Goal: Information Seeking & Learning: Understand process/instructions

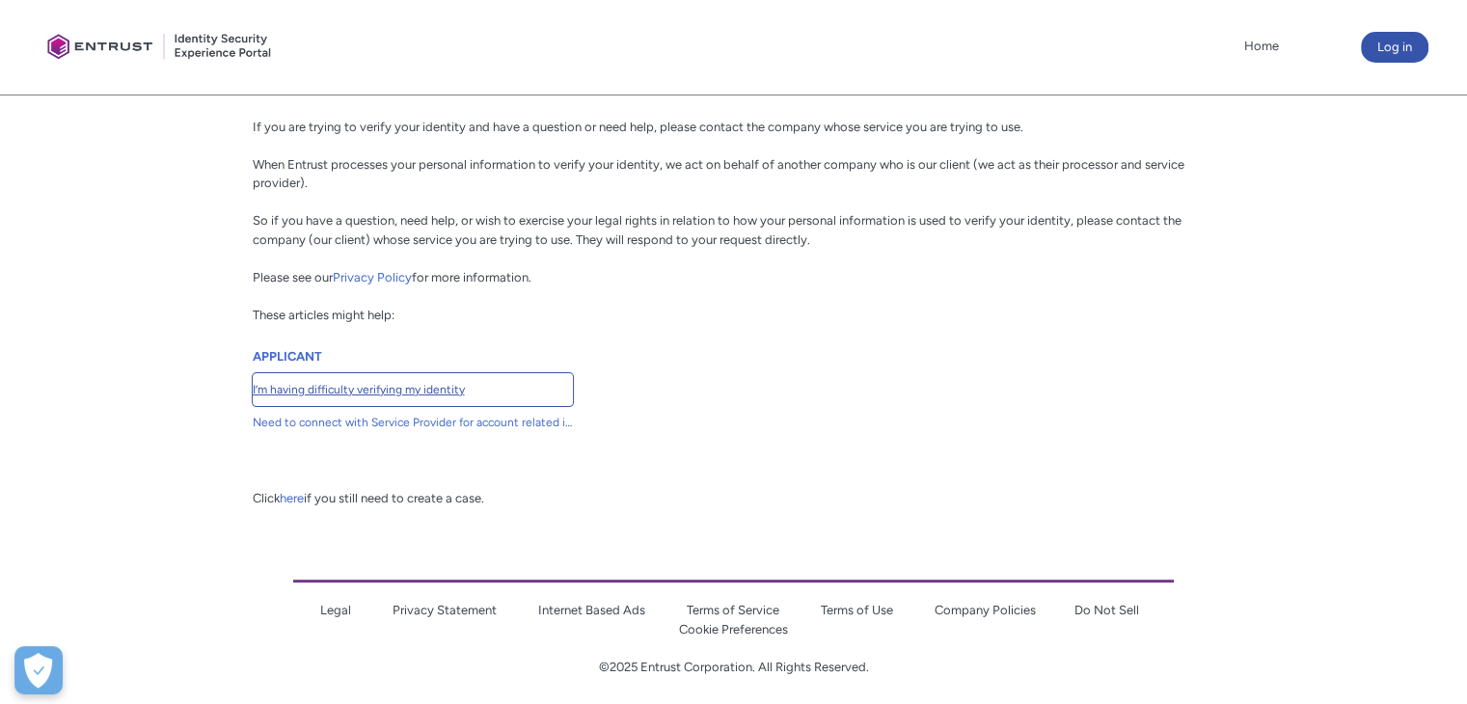
click at [278, 393] on span "I’m having difficulty verifying my identity" at bounding box center [413, 389] width 320 height 17
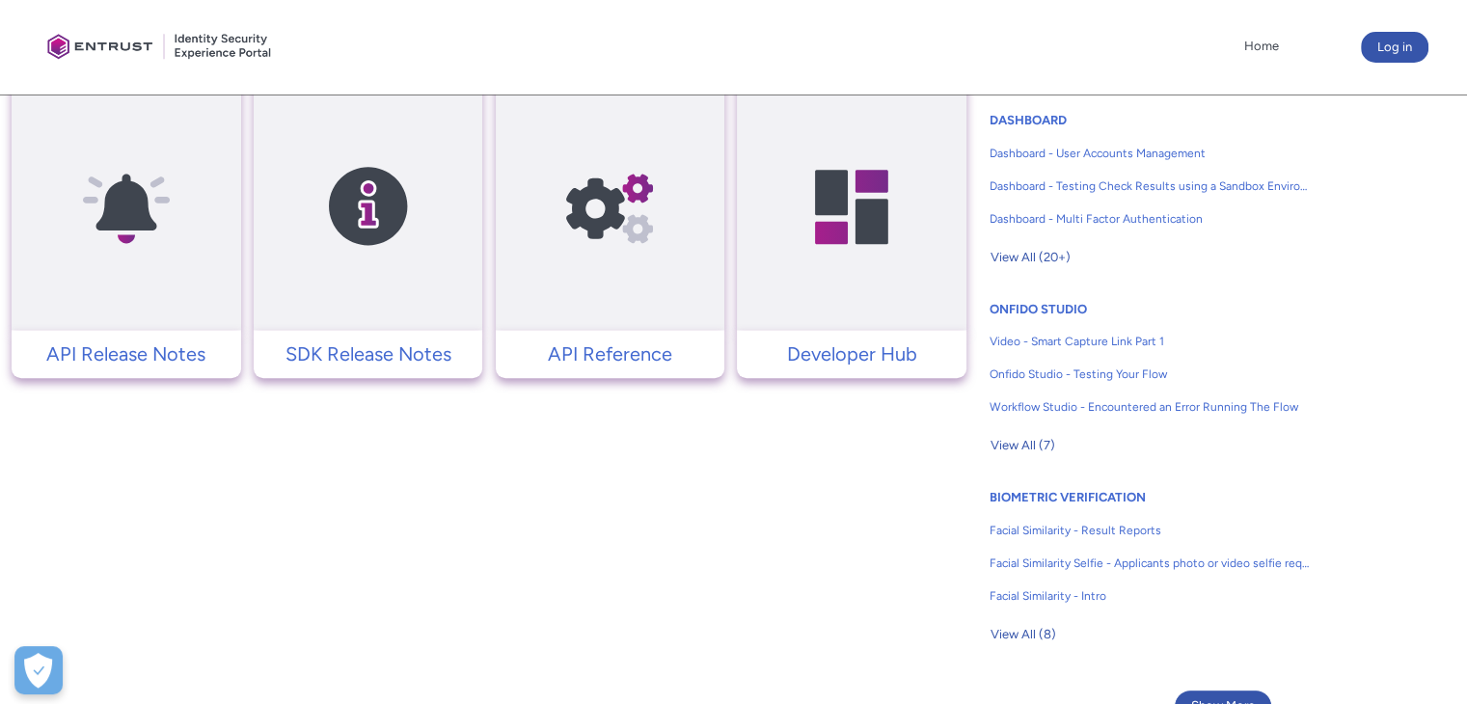
scroll to position [1254, 0]
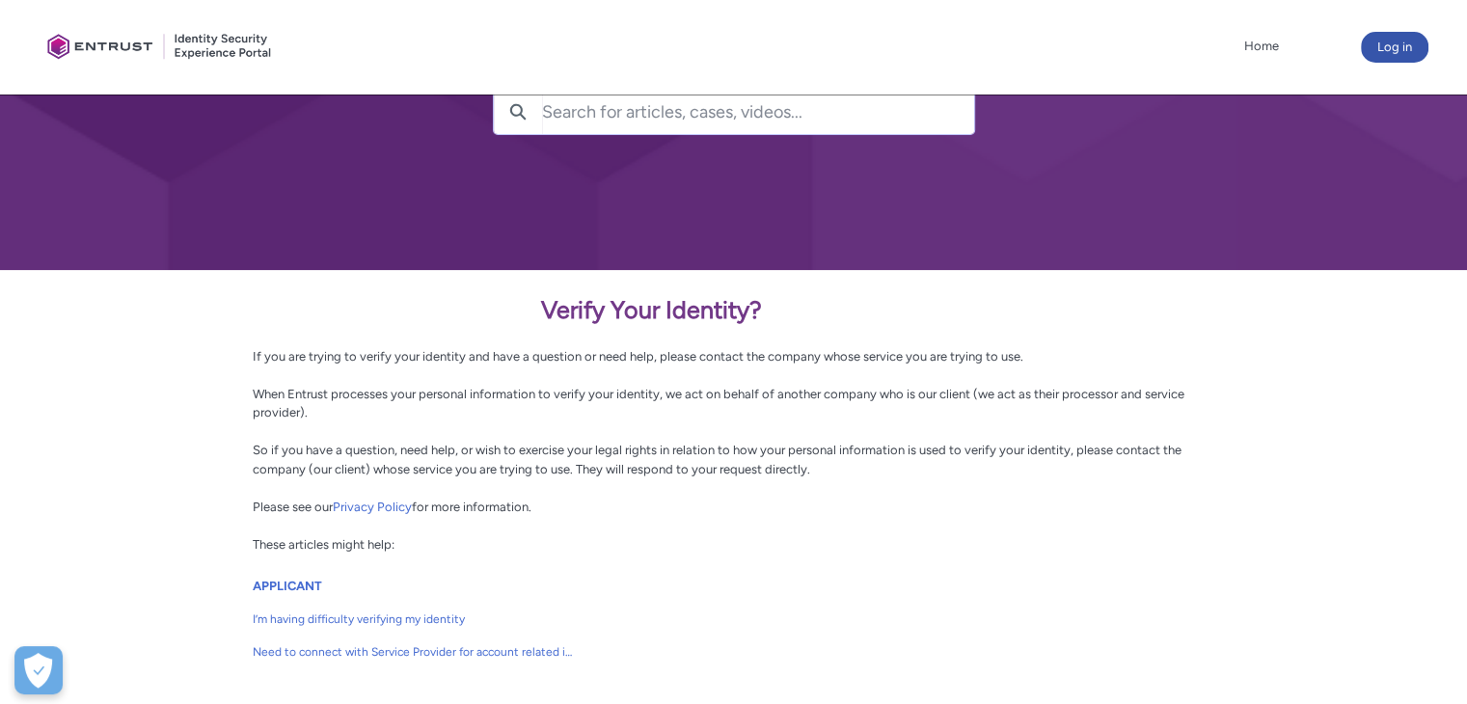
scroll to position [395, 0]
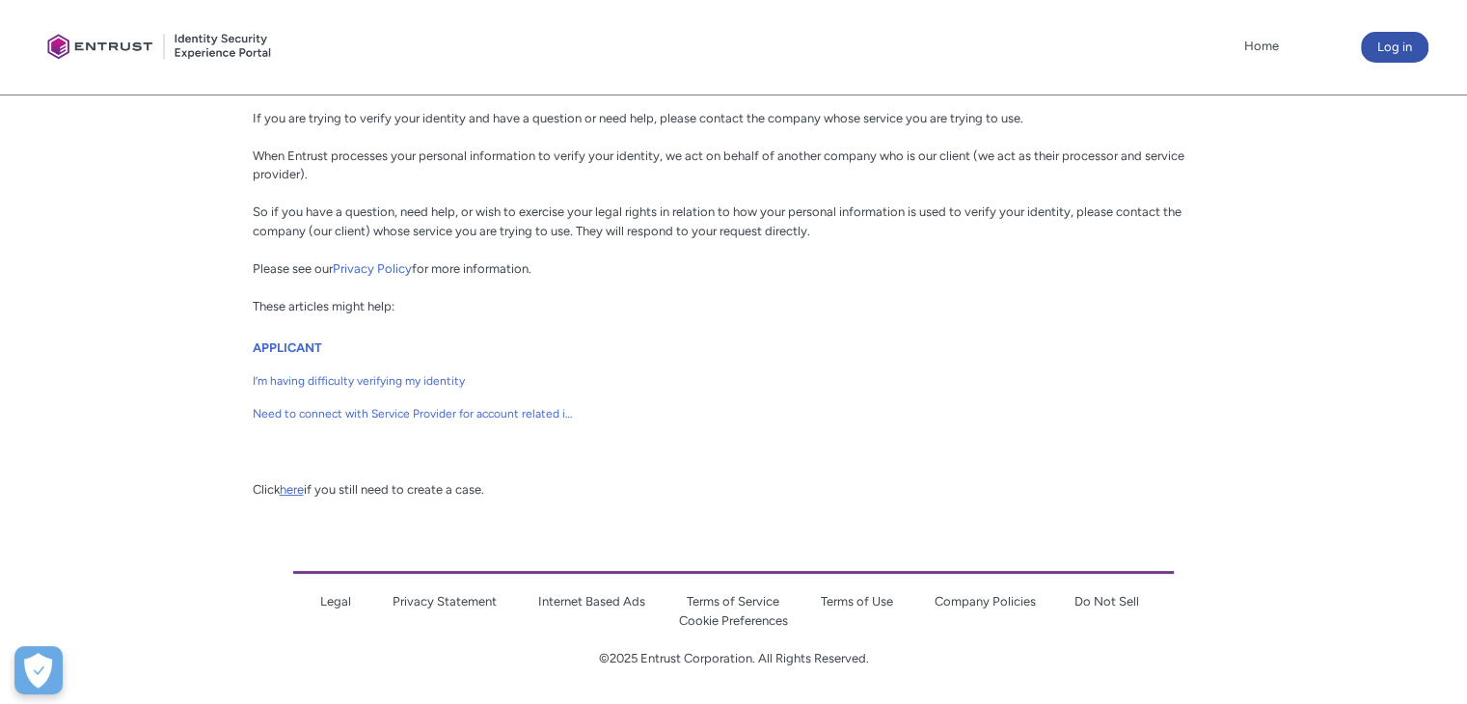
click at [299, 487] on link "here" at bounding box center [292, 489] width 24 height 14
